Goal: Task Accomplishment & Management: Use online tool/utility

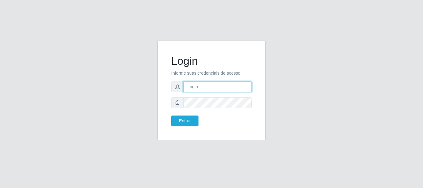
click at [206, 86] on input "text" at bounding box center [217, 86] width 68 height 11
type input "[EMAIL_ADDRESS][DOMAIN_NAME]"
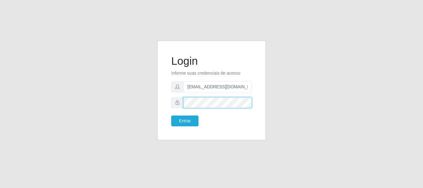
click at [171, 115] on button "Entrar" at bounding box center [184, 120] width 27 height 11
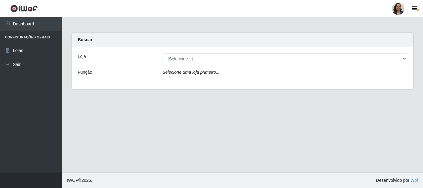
click at [407, 58] on div "[Selecione...] SuperFácil Atacado - Rodoviária" at bounding box center [285, 58] width 254 height 11
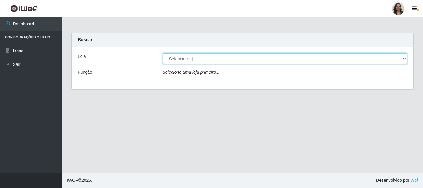
click at [406, 58] on select "[Selecione...] SuperFácil Atacado - Rodoviária" at bounding box center [285, 58] width 245 height 11
select select "400"
click at [163, 53] on select "[Selecione...] SuperFácil Atacado - Rodoviária" at bounding box center [285, 58] width 245 height 11
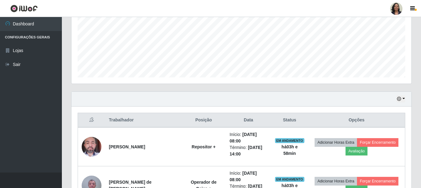
scroll to position [155, 0]
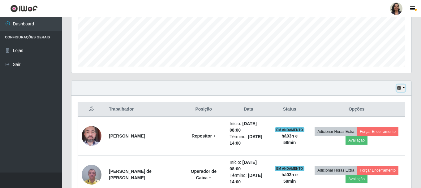
click at [400, 87] on icon "button" at bounding box center [399, 88] width 4 height 4
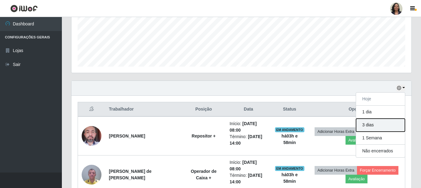
click at [379, 125] on button "3 dias" at bounding box center [380, 125] width 49 height 13
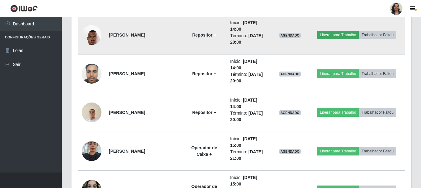
scroll to position [1360, 0]
